Goal: Information Seeking & Learning: Learn about a topic

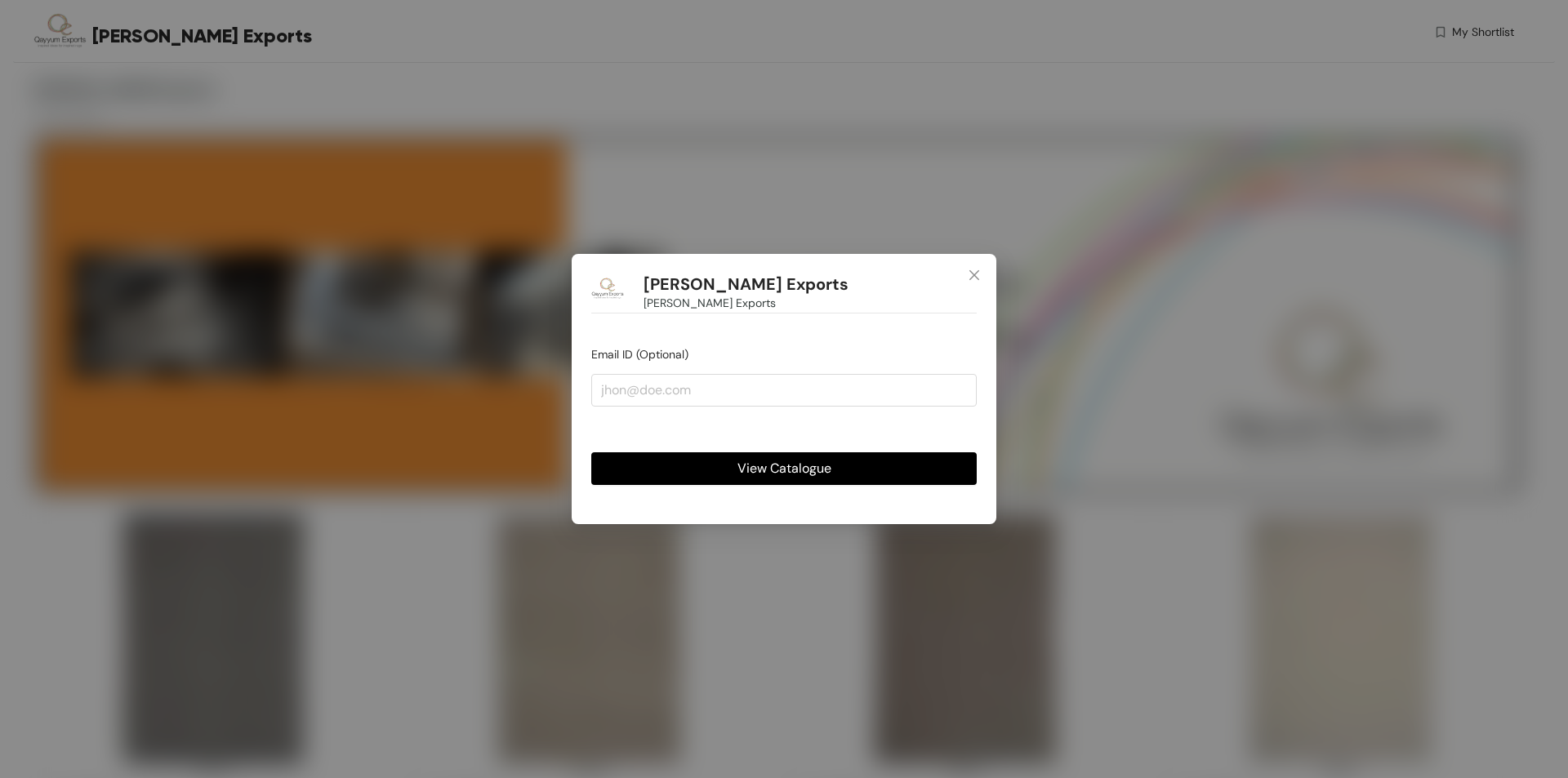
click at [752, 465] on span "View Catalogue" at bounding box center [784, 468] width 94 height 21
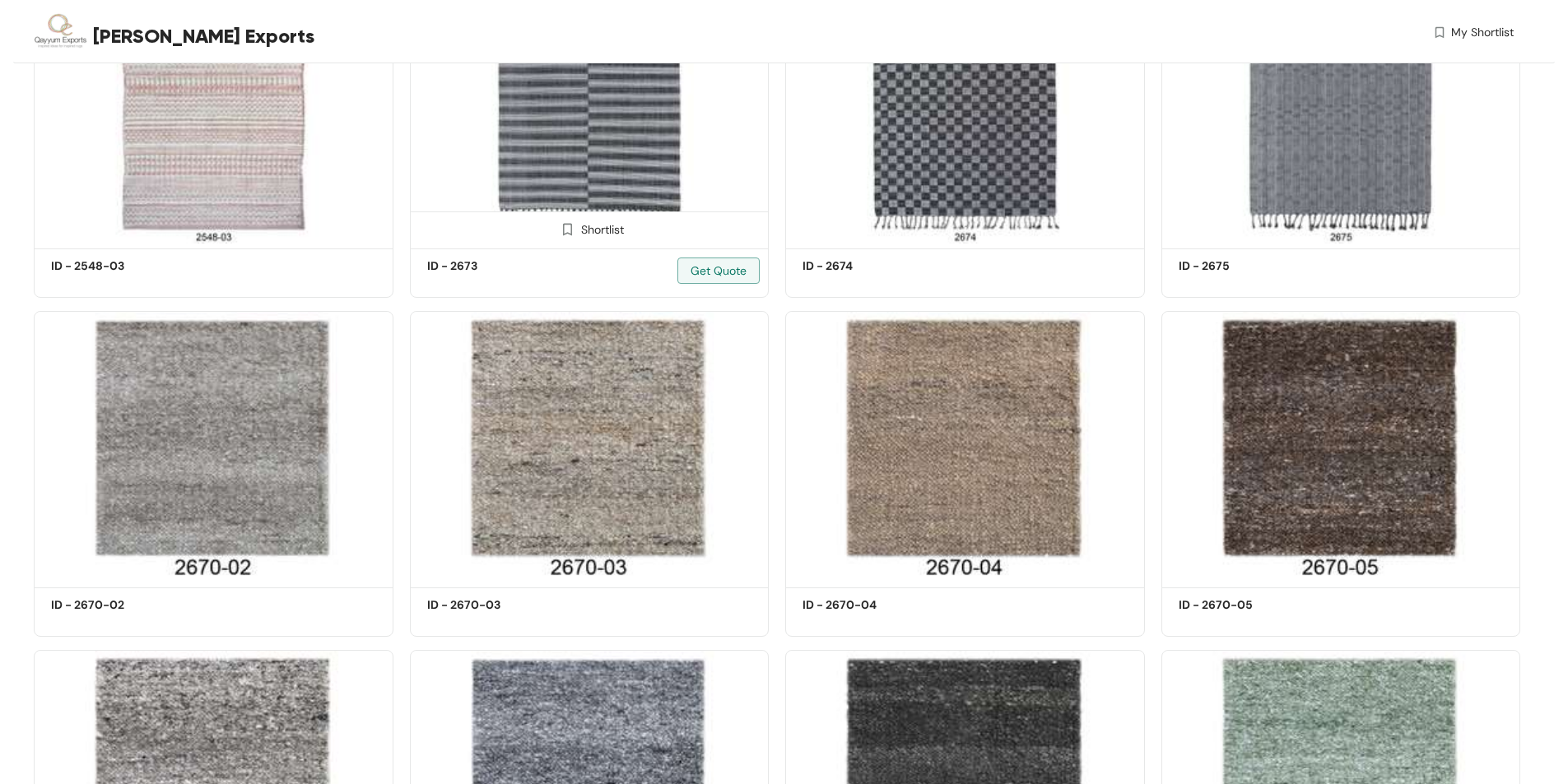
scroll to position [5020, 0]
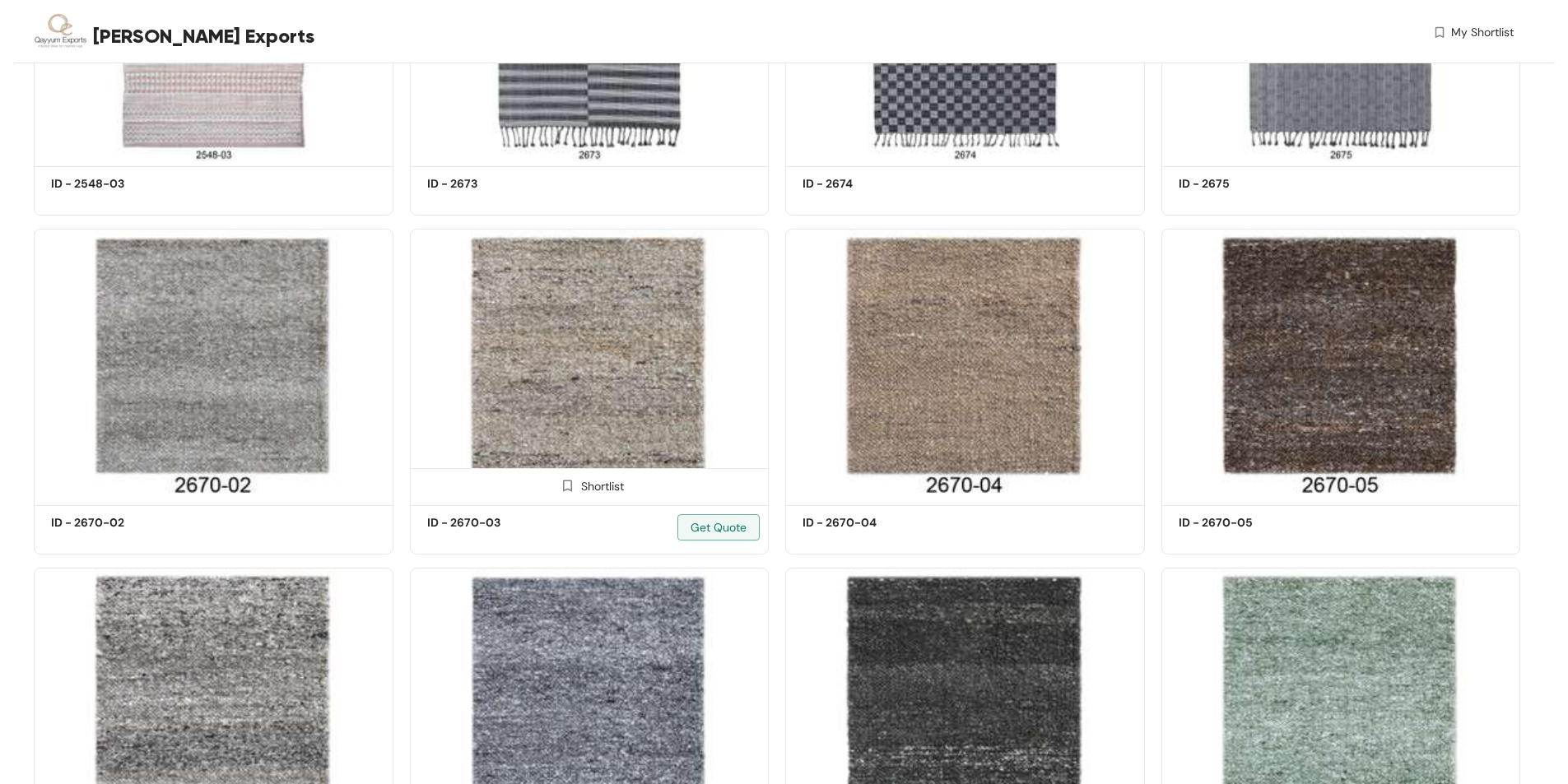
click at [600, 365] on img at bounding box center [590, 364] width 360 height 271
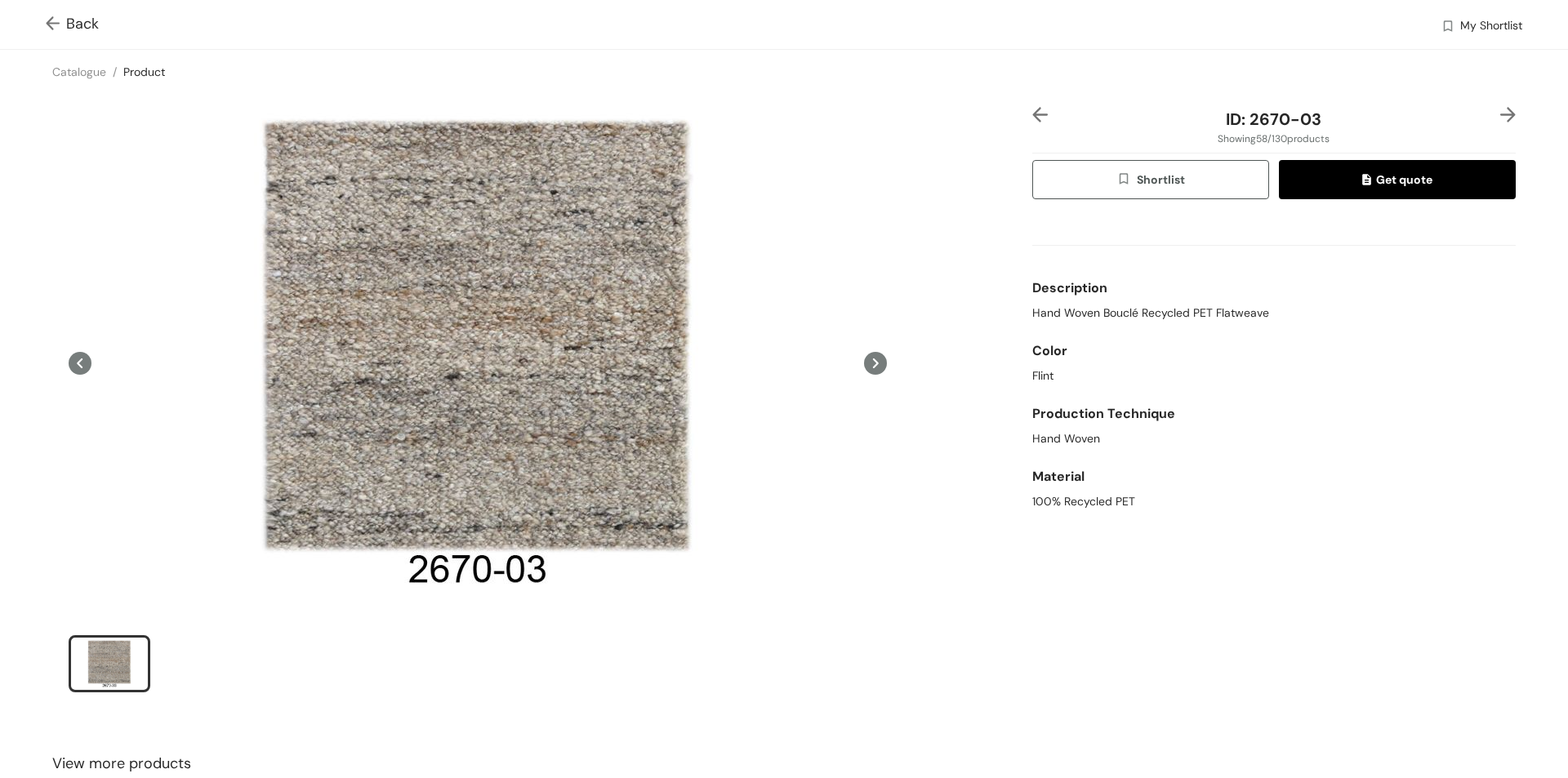
click at [867, 365] on icon at bounding box center [875, 363] width 23 height 23
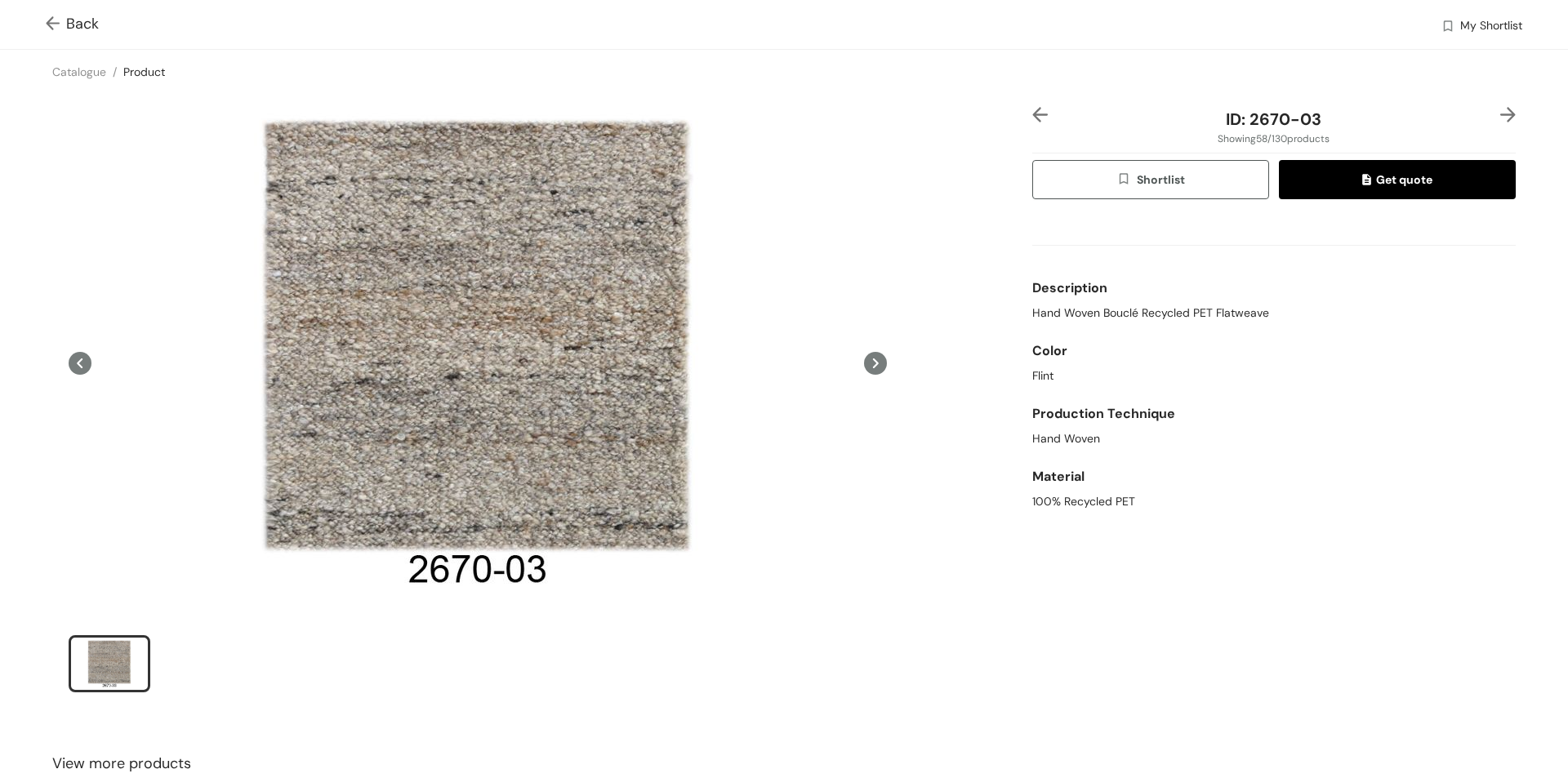
click at [867, 365] on icon at bounding box center [875, 363] width 23 height 23
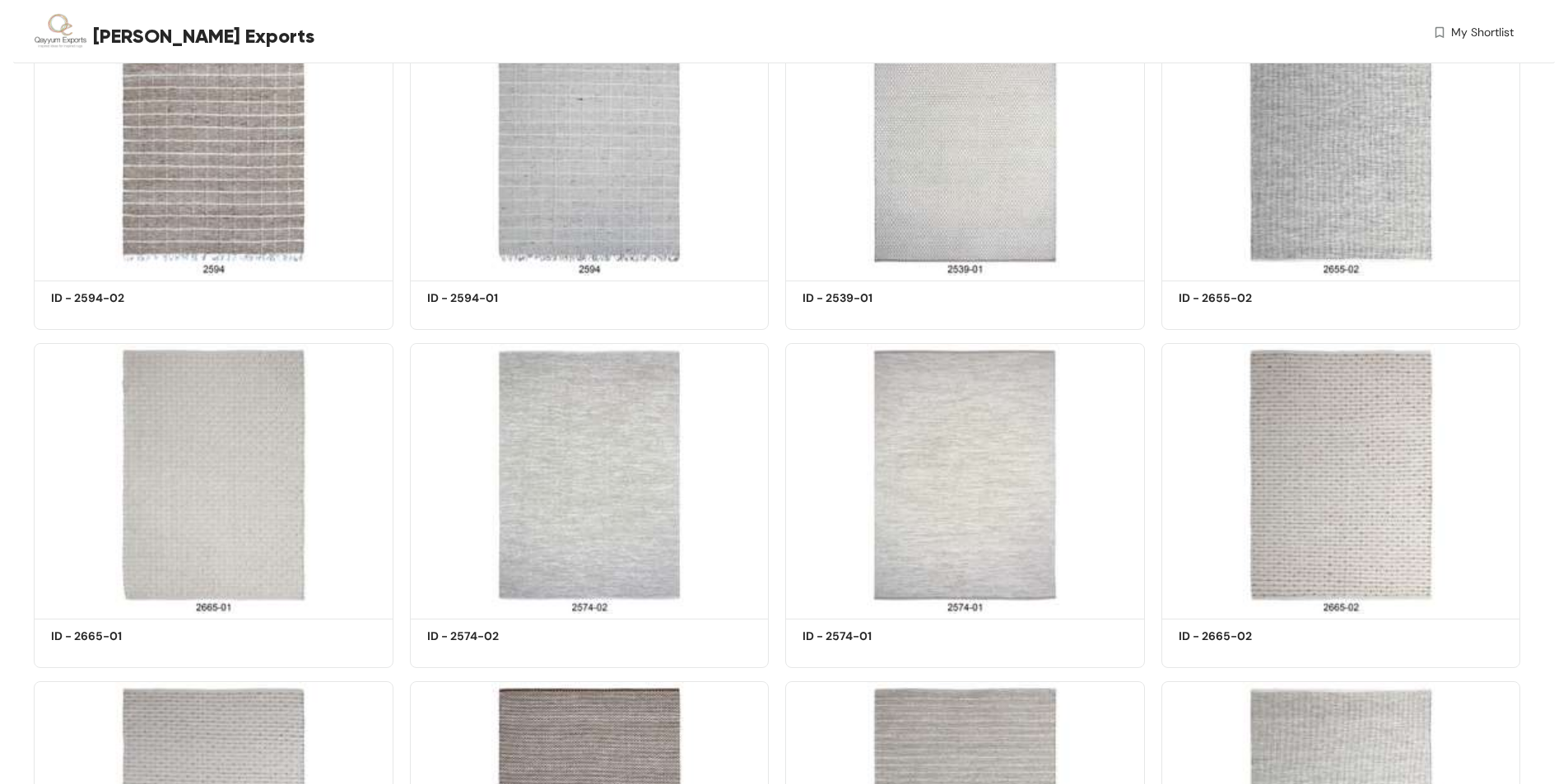
scroll to position [6004, 0]
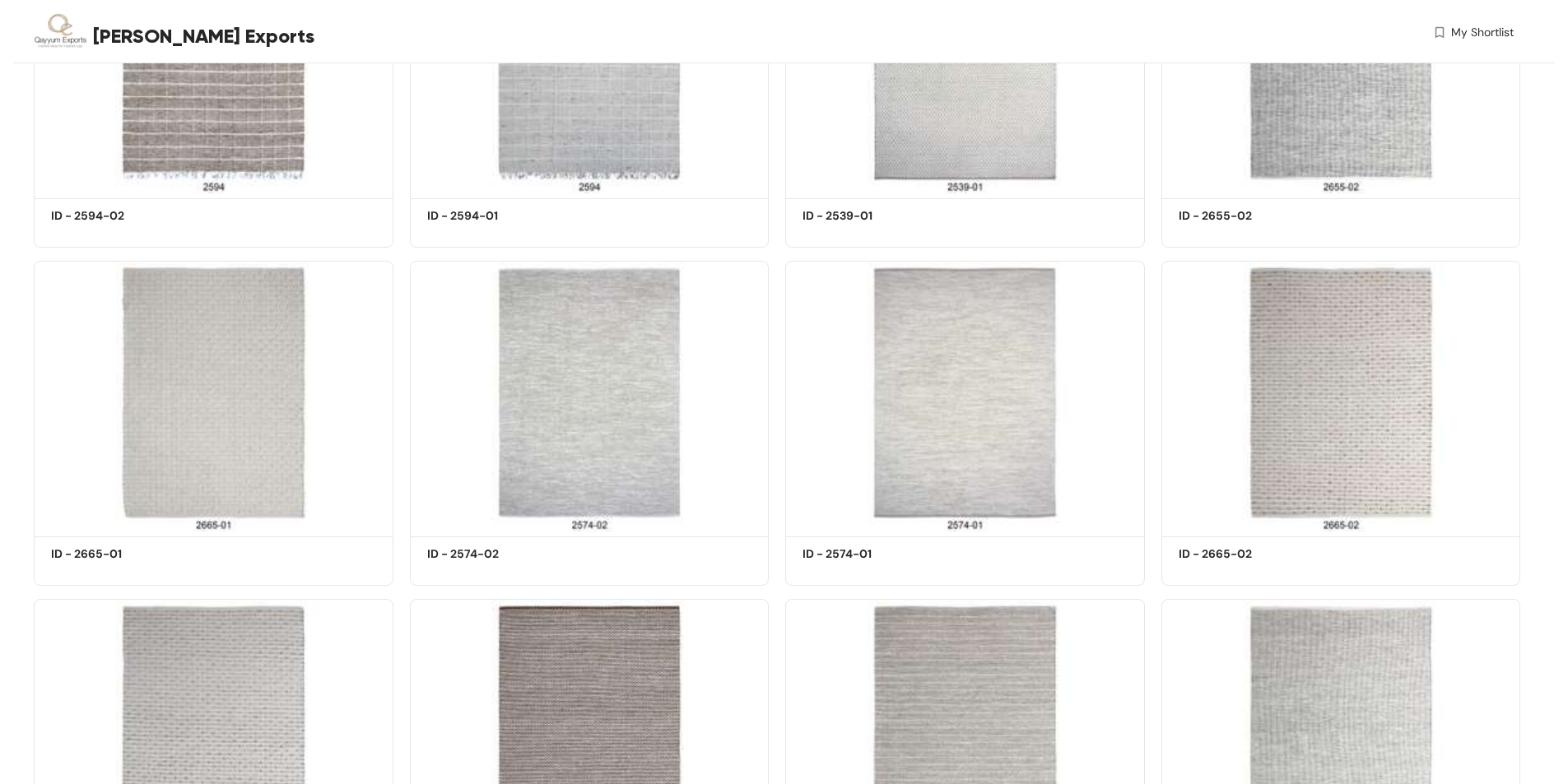
click at [554, 397] on img at bounding box center [590, 396] width 360 height 271
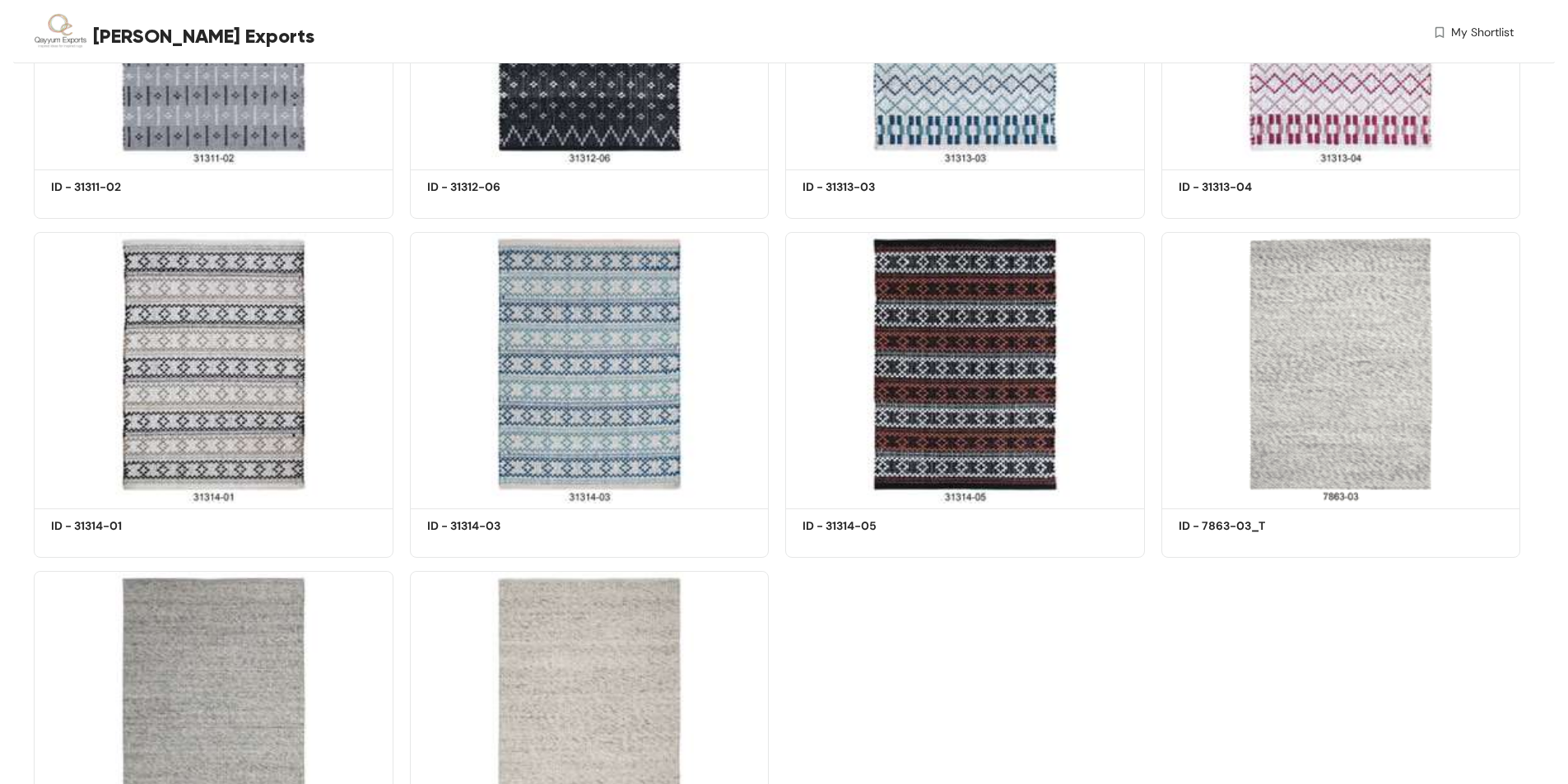
scroll to position [10939, 0]
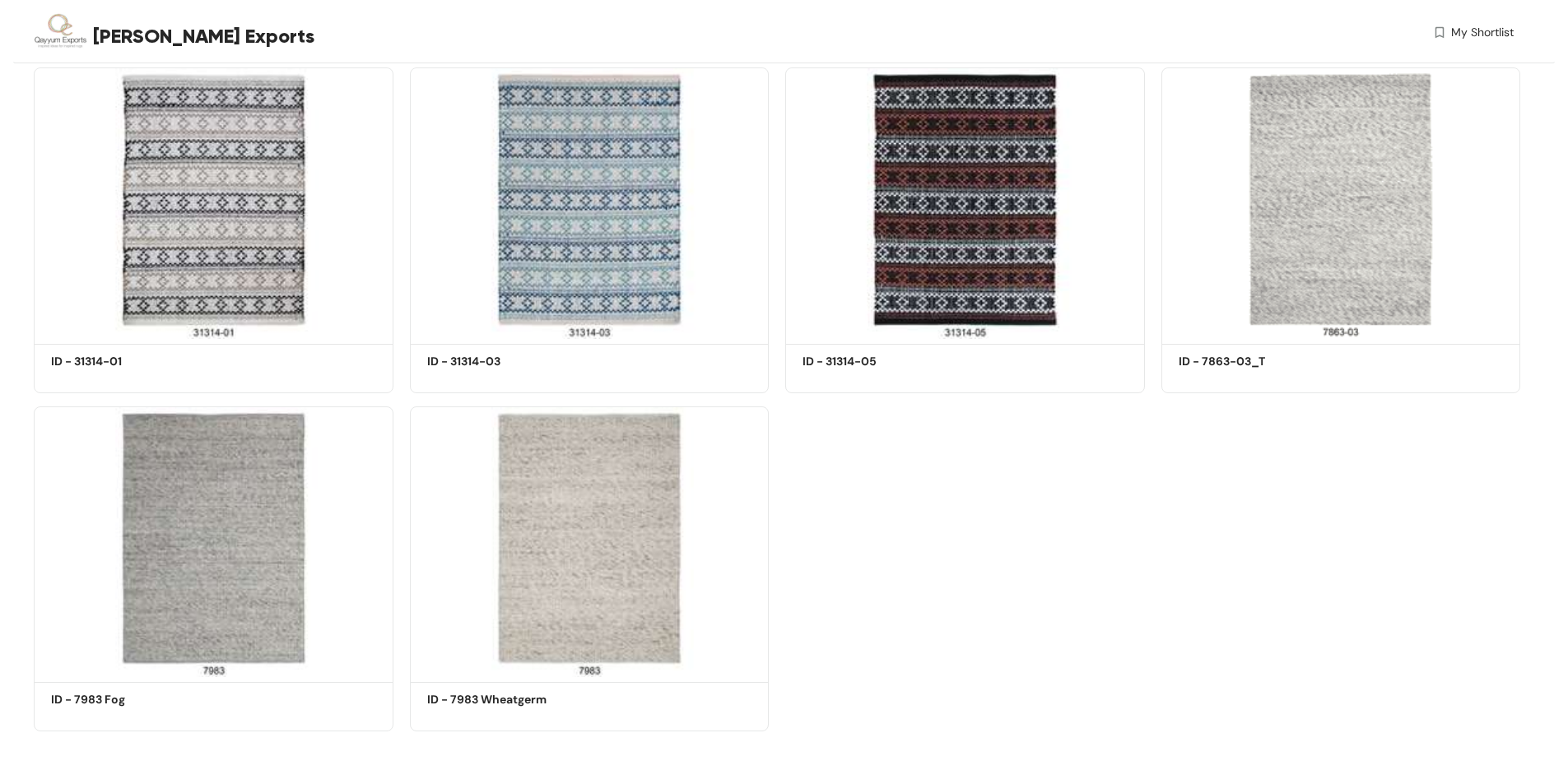
click at [558, 470] on img at bounding box center [590, 542] width 360 height 271
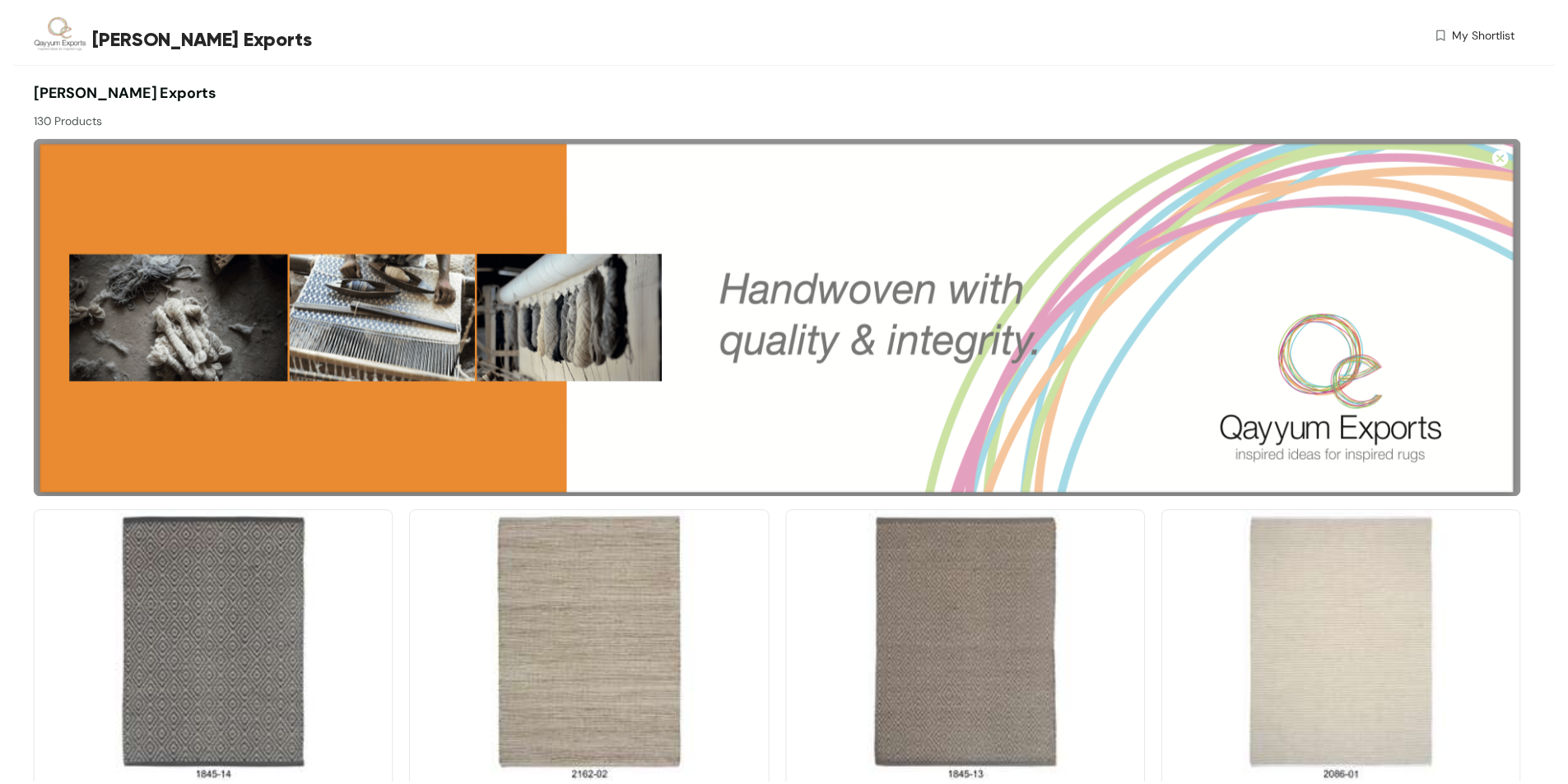
scroll to position [10935, 0]
